Goal: Information Seeking & Learning: Learn about a topic

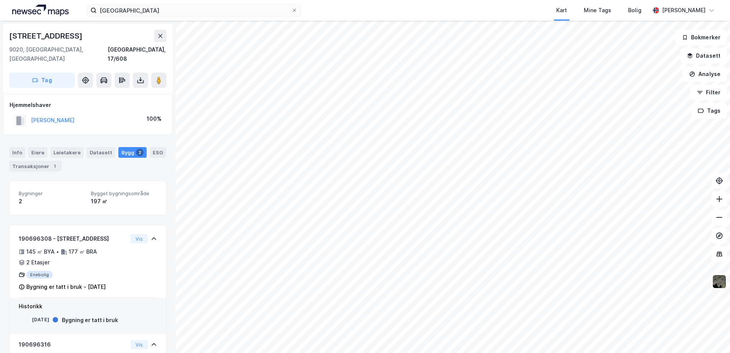
click at [242, 352] on html "tromsø Kart Mine Tags Bolig [PERSON_NAME] [STREET_ADDRESS], 17/608 Tag Hjemmels…" at bounding box center [365, 176] width 730 height 353
click at [290, 352] on html "tromsø Kart Mine Tags Bolig [PERSON_NAME] [STREET_ADDRESS], 17/608 Tag Hjemmels…" at bounding box center [365, 176] width 730 height 353
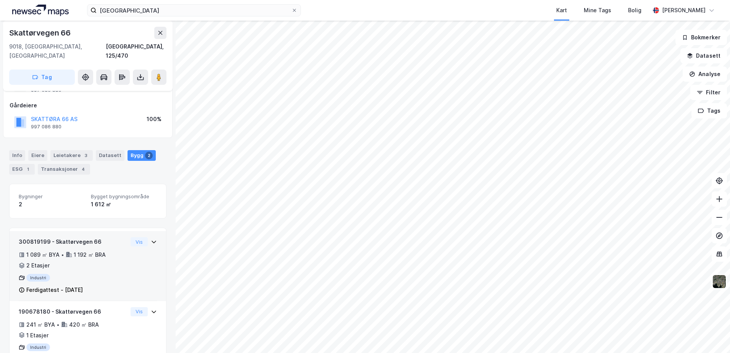
scroll to position [57, 0]
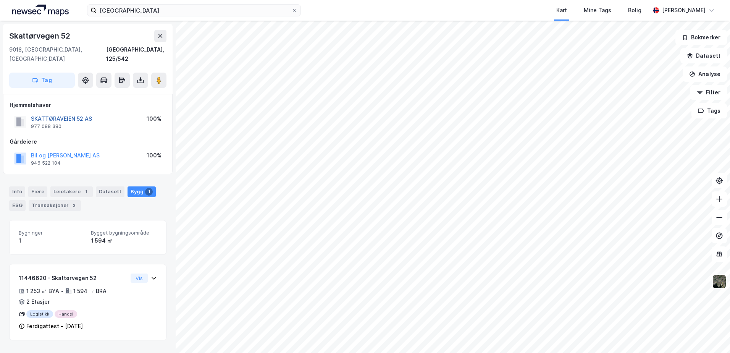
click at [0, 0] on button "SKATTØRAVEIEN 52 AS" at bounding box center [0, 0] width 0 height 0
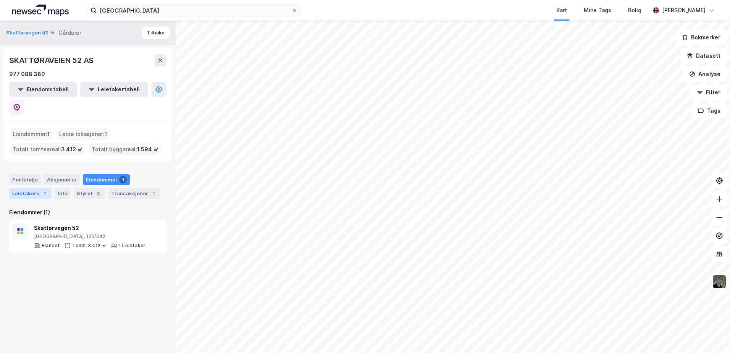
click at [37, 188] on div "Leietakere 1" at bounding box center [30, 193] width 42 height 11
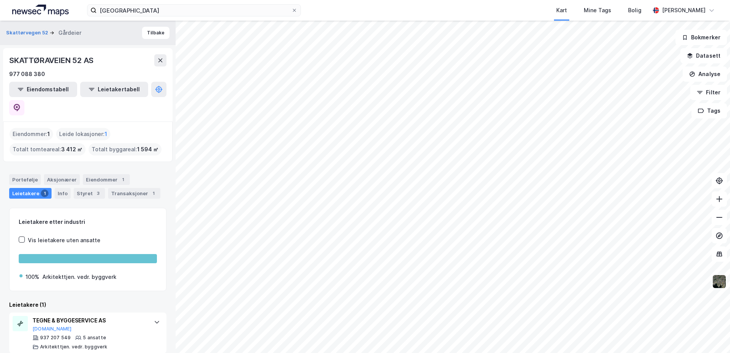
click at [720, 282] on img at bounding box center [719, 281] width 15 height 15
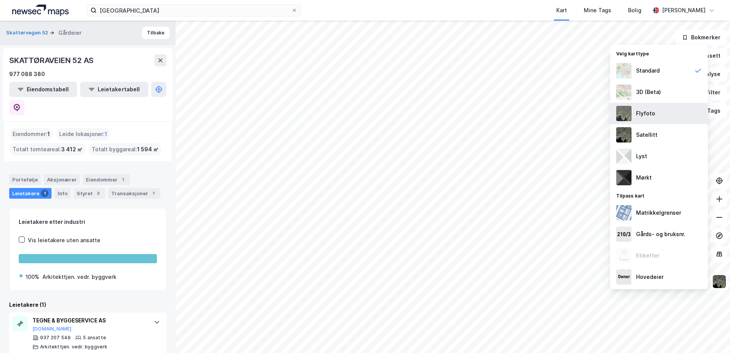
click at [641, 113] on div "Flyfoto" at bounding box center [645, 113] width 19 height 9
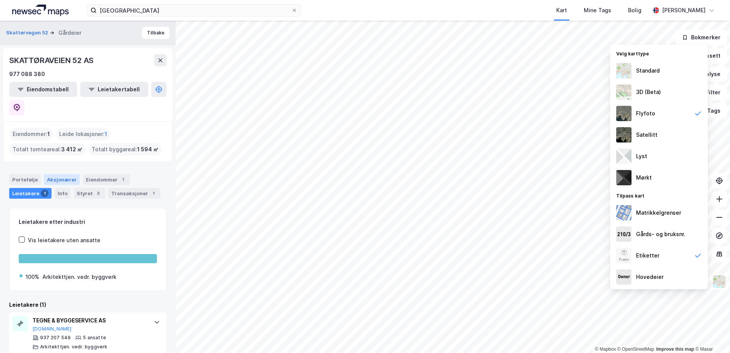
click at [60, 174] on div "Aksjonærer" at bounding box center [62, 179] width 36 height 11
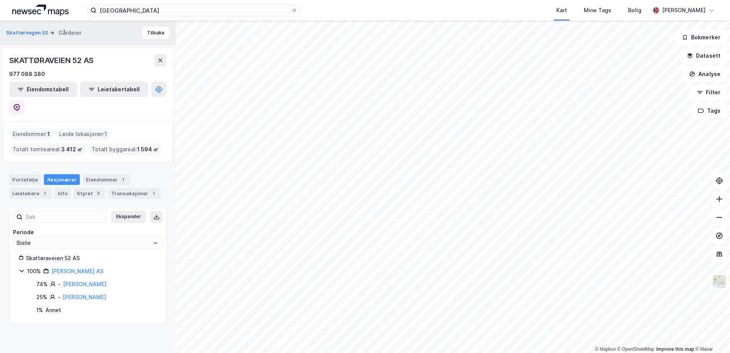
click at [32, 128] on div "Eiendommer : 1" at bounding box center [32, 134] width 44 height 12
click at [81, 268] on link "[PERSON_NAME] AS" at bounding box center [77, 271] width 52 height 6
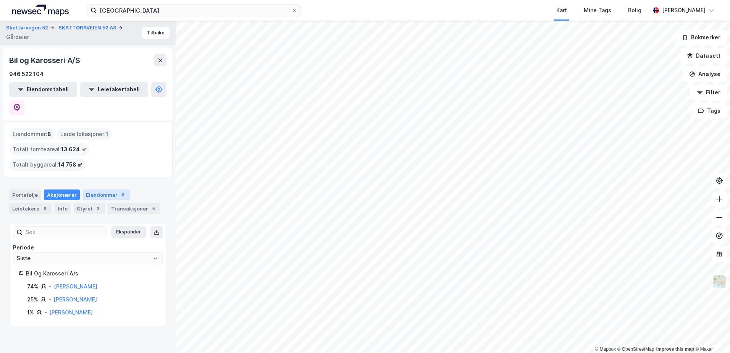
click at [99, 189] on div "Eiendommer 8" at bounding box center [106, 194] width 47 height 11
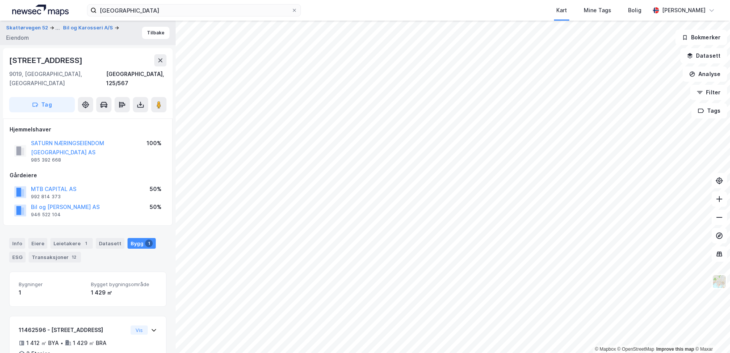
scroll to position [30, 0]
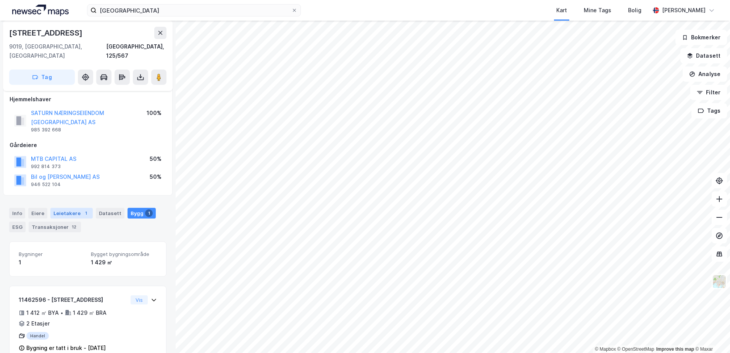
click at [74, 208] on div "Leietakere 1" at bounding box center [71, 213] width 42 height 11
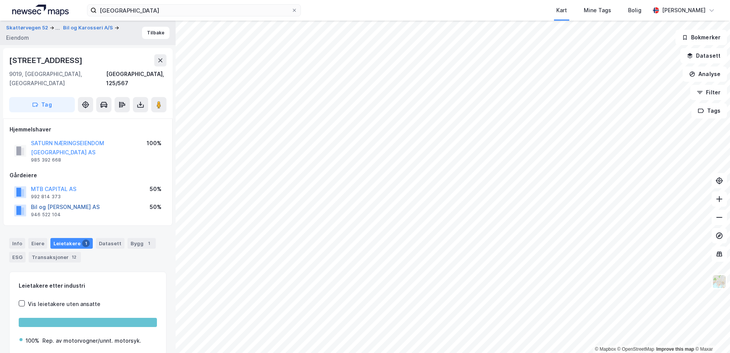
click at [0, 0] on button "Bil og [PERSON_NAME] AS" at bounding box center [0, 0] width 0 height 0
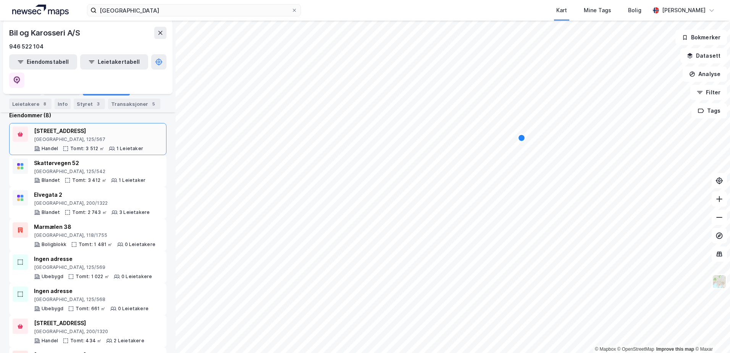
scroll to position [115, 0]
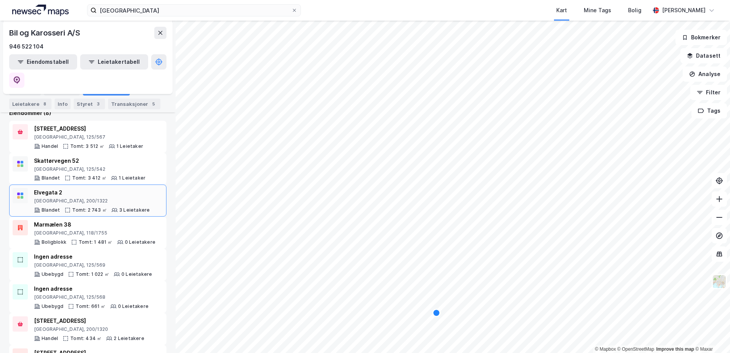
click at [48, 188] on div "Elvegata 2" at bounding box center [92, 192] width 116 height 9
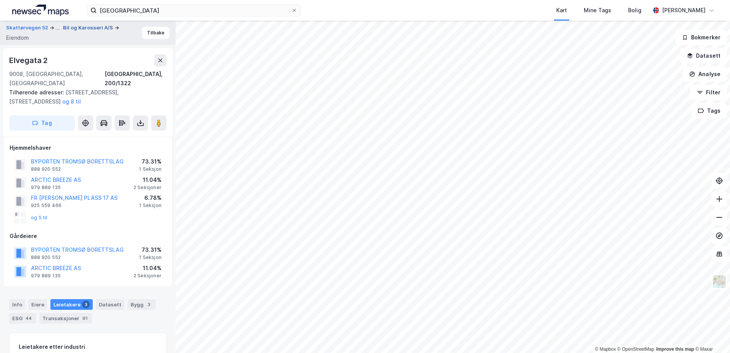
click at [86, 25] on button "Bil og Karosseri A/S" at bounding box center [89, 28] width 52 height 8
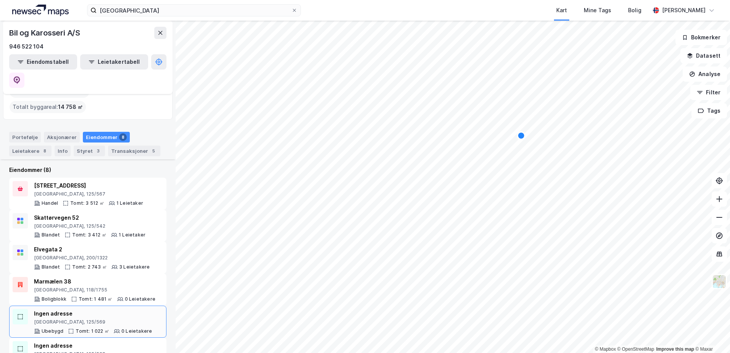
scroll to position [115, 0]
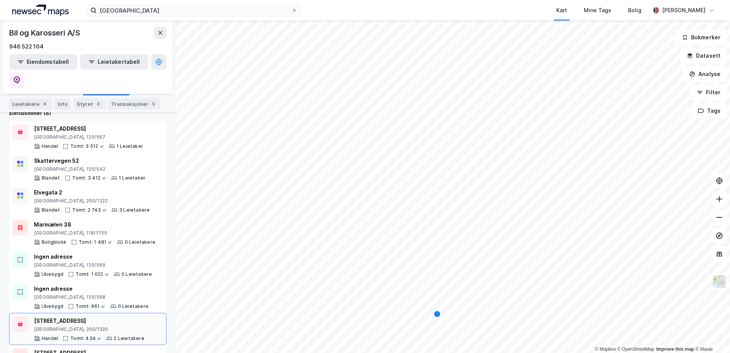
click at [51, 316] on div "[STREET_ADDRESS]" at bounding box center [89, 320] width 110 height 9
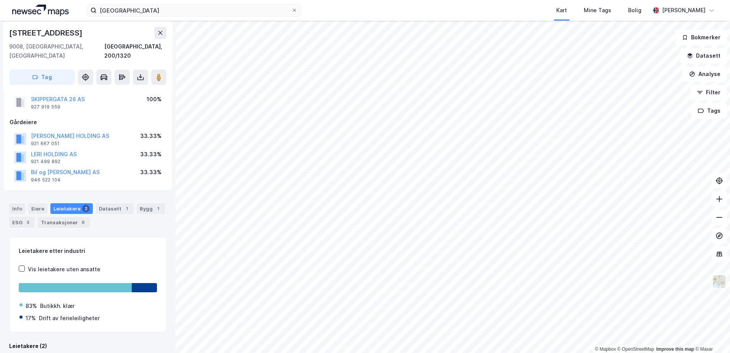
scroll to position [45, 0]
click at [73, 202] on div "Leietakere 2" at bounding box center [71, 207] width 42 height 11
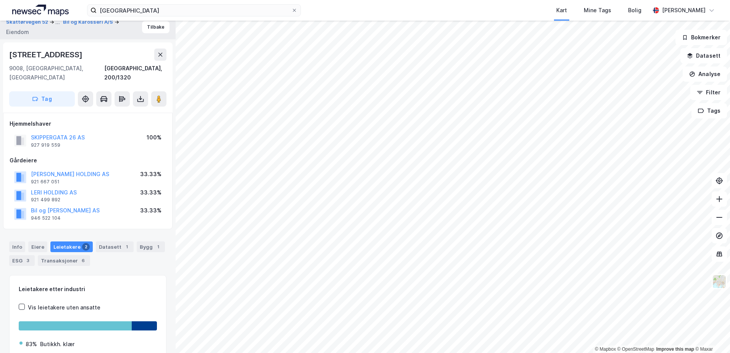
scroll to position [0, 0]
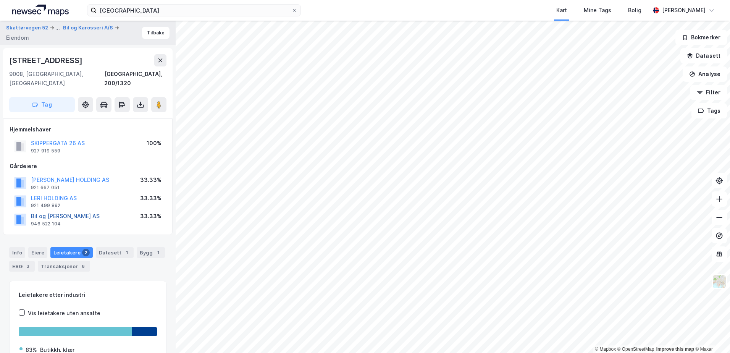
click at [0, 0] on button "Bil og [PERSON_NAME] AS" at bounding box center [0, 0] width 0 height 0
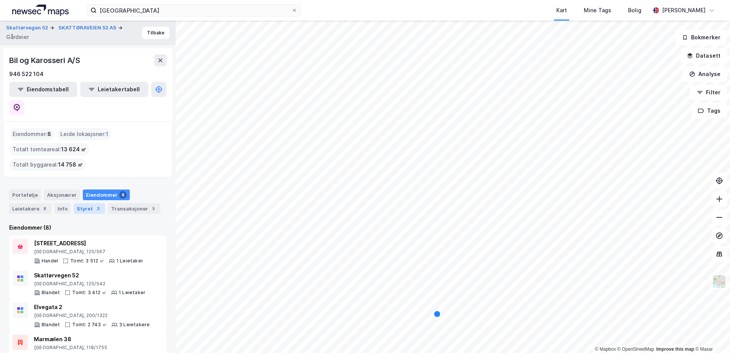
click at [86, 203] on div "Styret 3" at bounding box center [89, 208] width 31 height 11
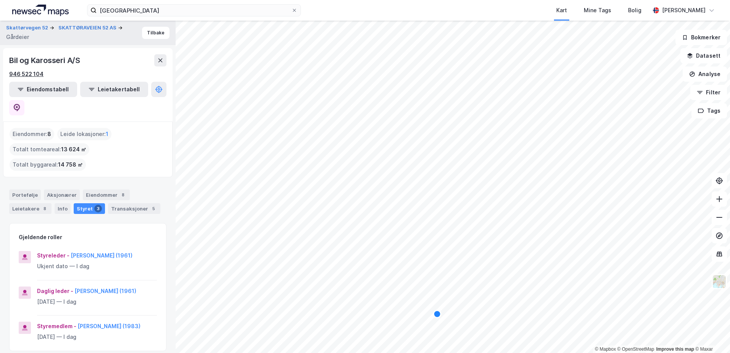
click at [24, 73] on div "946 522 104" at bounding box center [26, 73] width 34 height 9
